Goal: Transaction & Acquisition: Obtain resource

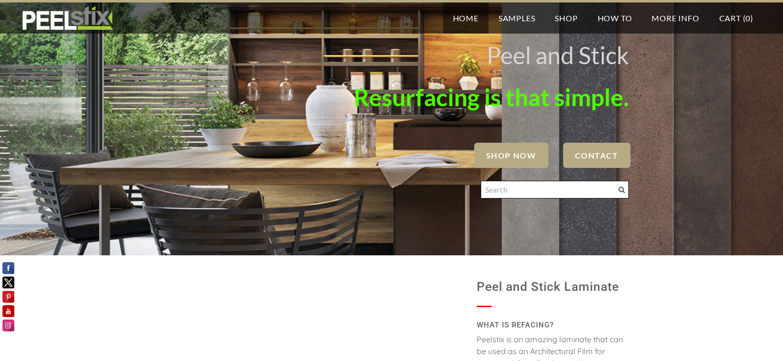
click at [539, 183] on input "Search" at bounding box center [555, 190] width 148 height 18
type input "stone collection"
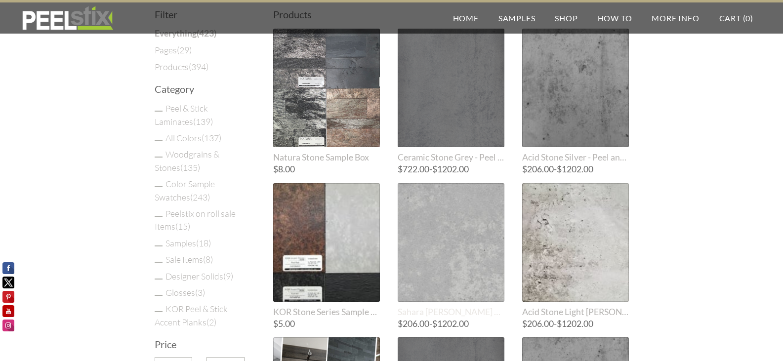
scroll to position [99, 0]
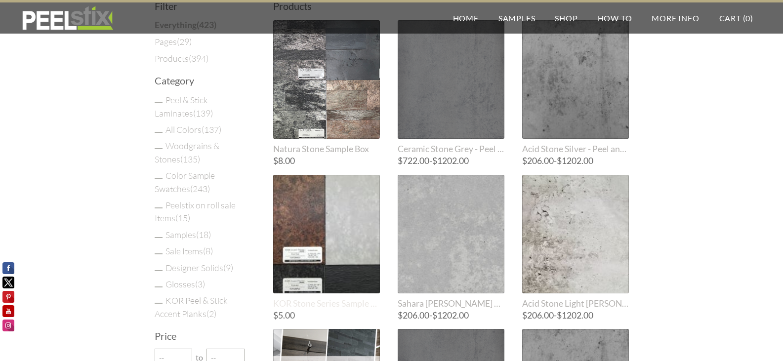
click at [325, 223] on div at bounding box center [326, 234] width 107 height 119
